Goal: Find specific page/section: Find specific page/section

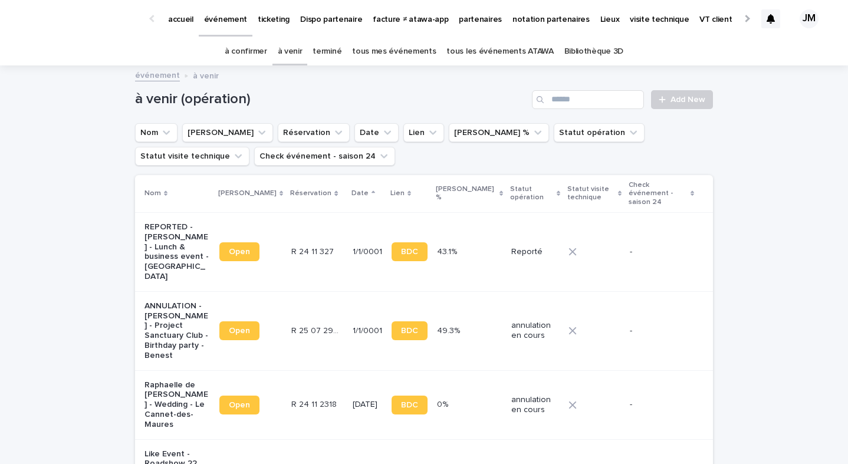
click at [536, 50] on link "tous les événements ATAWA" at bounding box center [500, 52] width 107 height 28
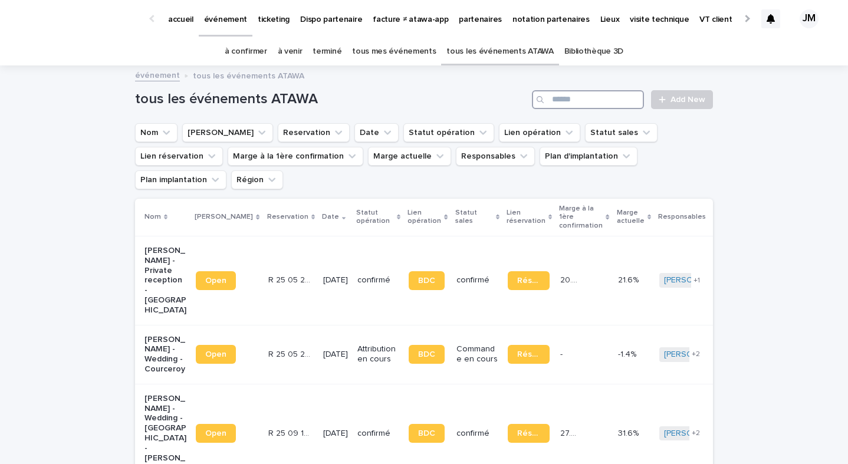
click at [581, 90] on input "Search" at bounding box center [588, 99] width 112 height 19
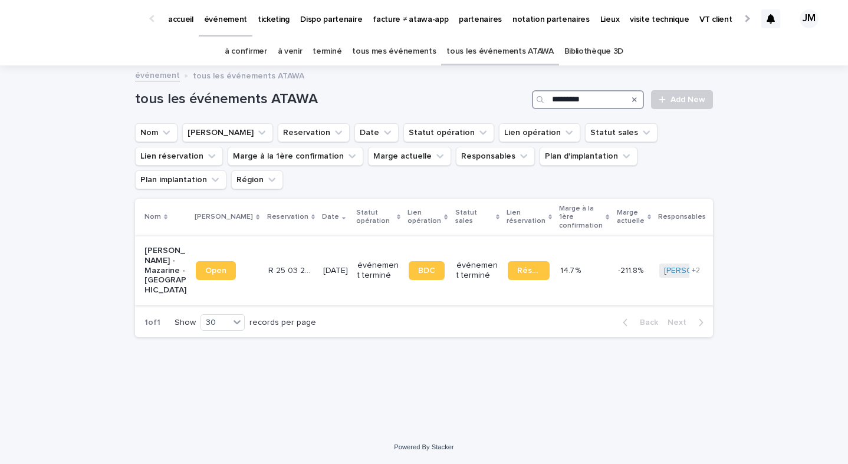
type input "*********"
click at [355, 273] on td "événement terminé" at bounding box center [378, 270] width 51 height 69
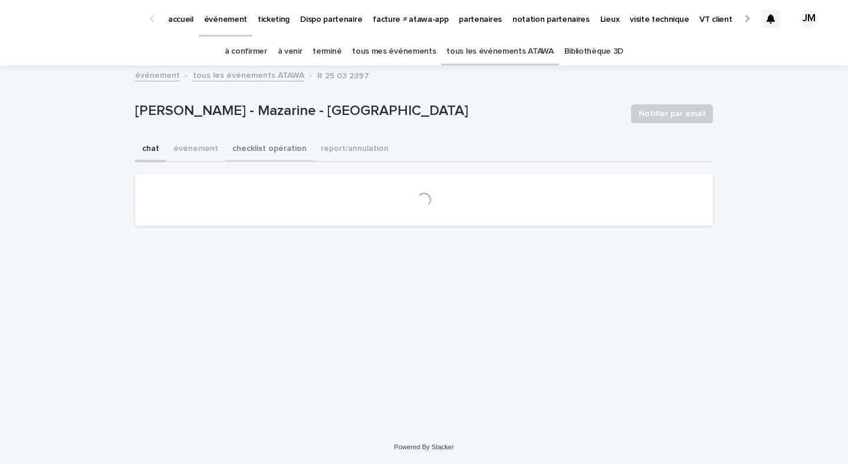
click at [251, 157] on button "checklist opération" at bounding box center [269, 149] width 88 height 25
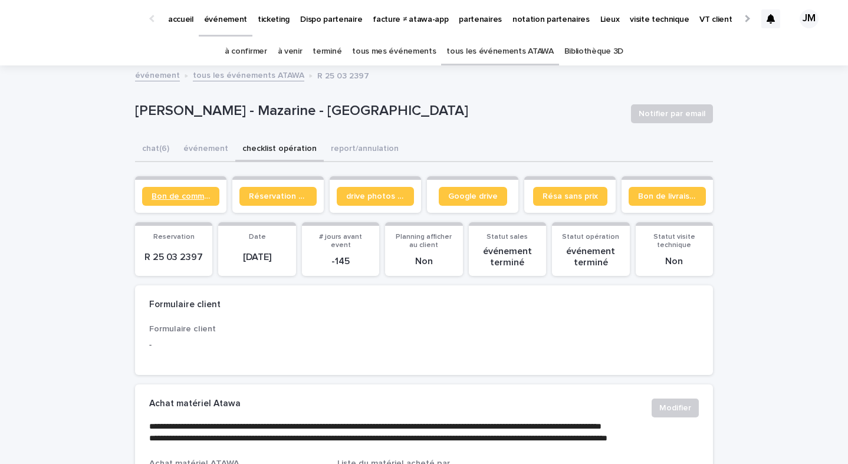
click at [197, 193] on span "Bon de commande" at bounding box center [181, 196] width 58 height 8
